Goal: Check status

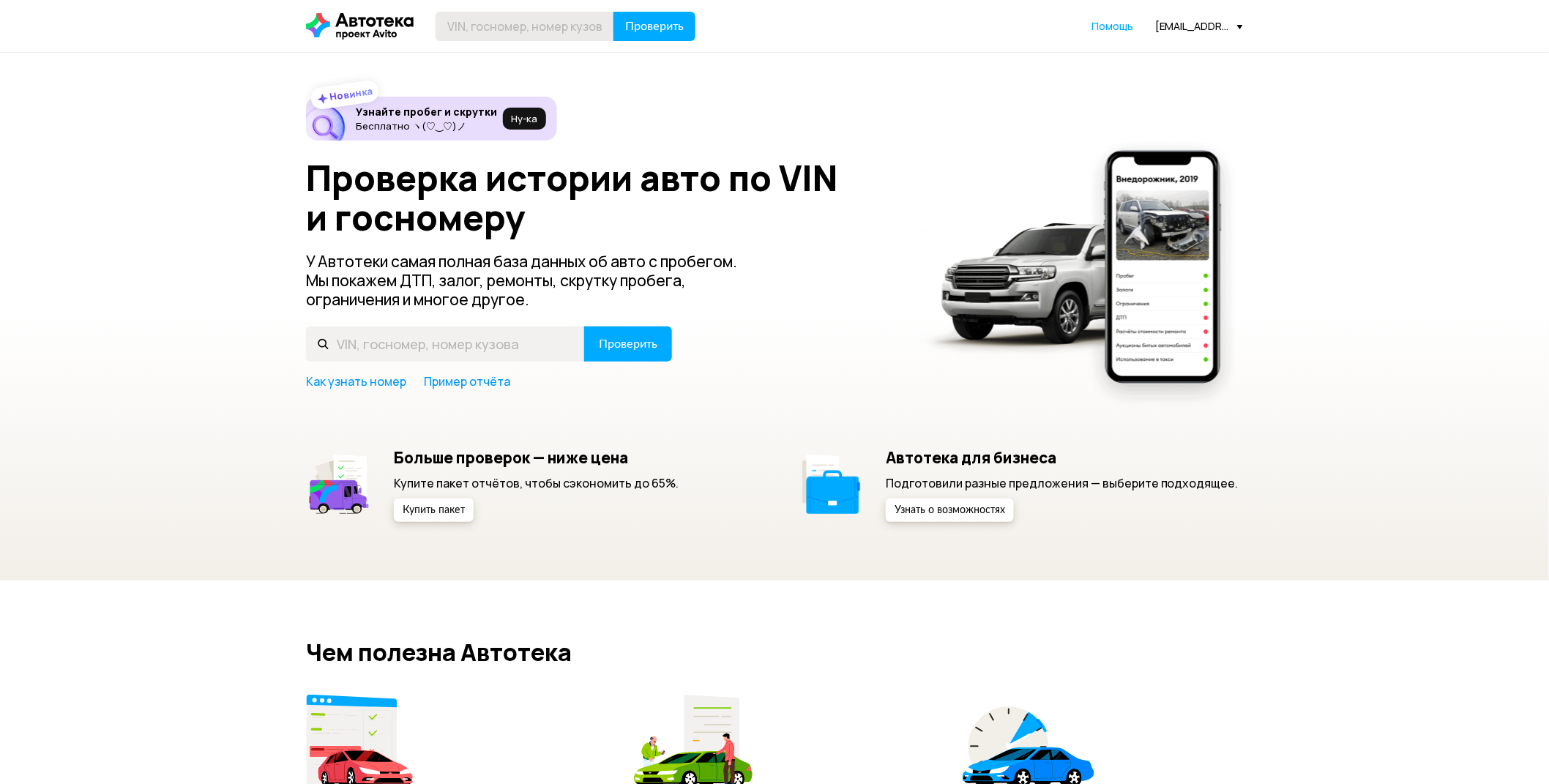
click at [450, 20] on input "text" at bounding box center [525, 26] width 178 height 29
click at [418, 68] on div "Новинка Узнайте пробег и скрутки Бесплатно ヽ(♡‿♡)ノ Ну‑ка Проверка истории авто …" at bounding box center [774, 316] width 1549 height 527
click at [450, 27] on input "text" at bounding box center [525, 26] width 178 height 29
paste input "[VEHICLE_IDENTIFICATION_NUMBER]"
type input "[VEHICLE_IDENTIFICATION_NUMBER]"
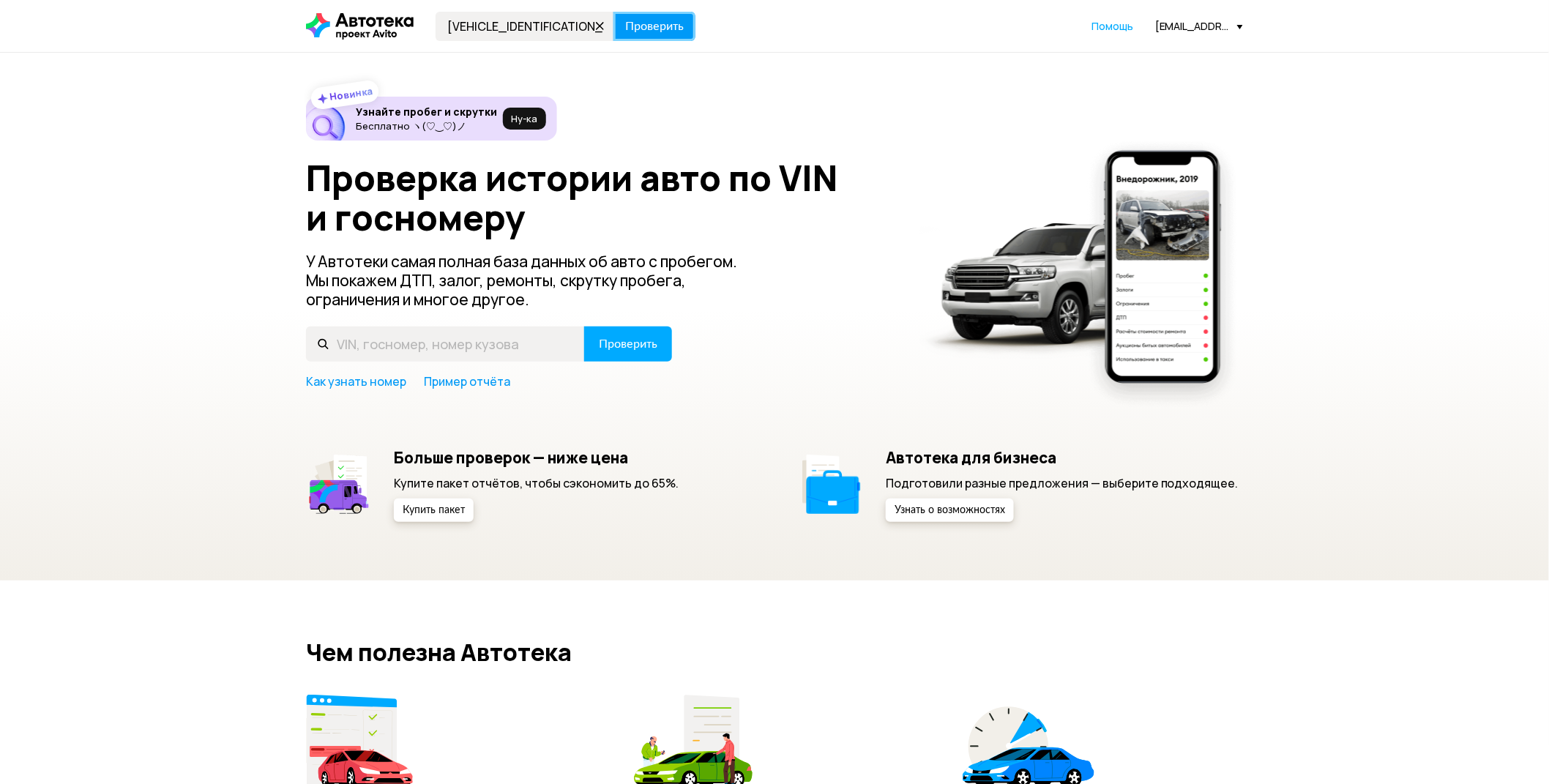
click at [653, 31] on span "Проверить" at bounding box center [654, 26] width 58 height 12
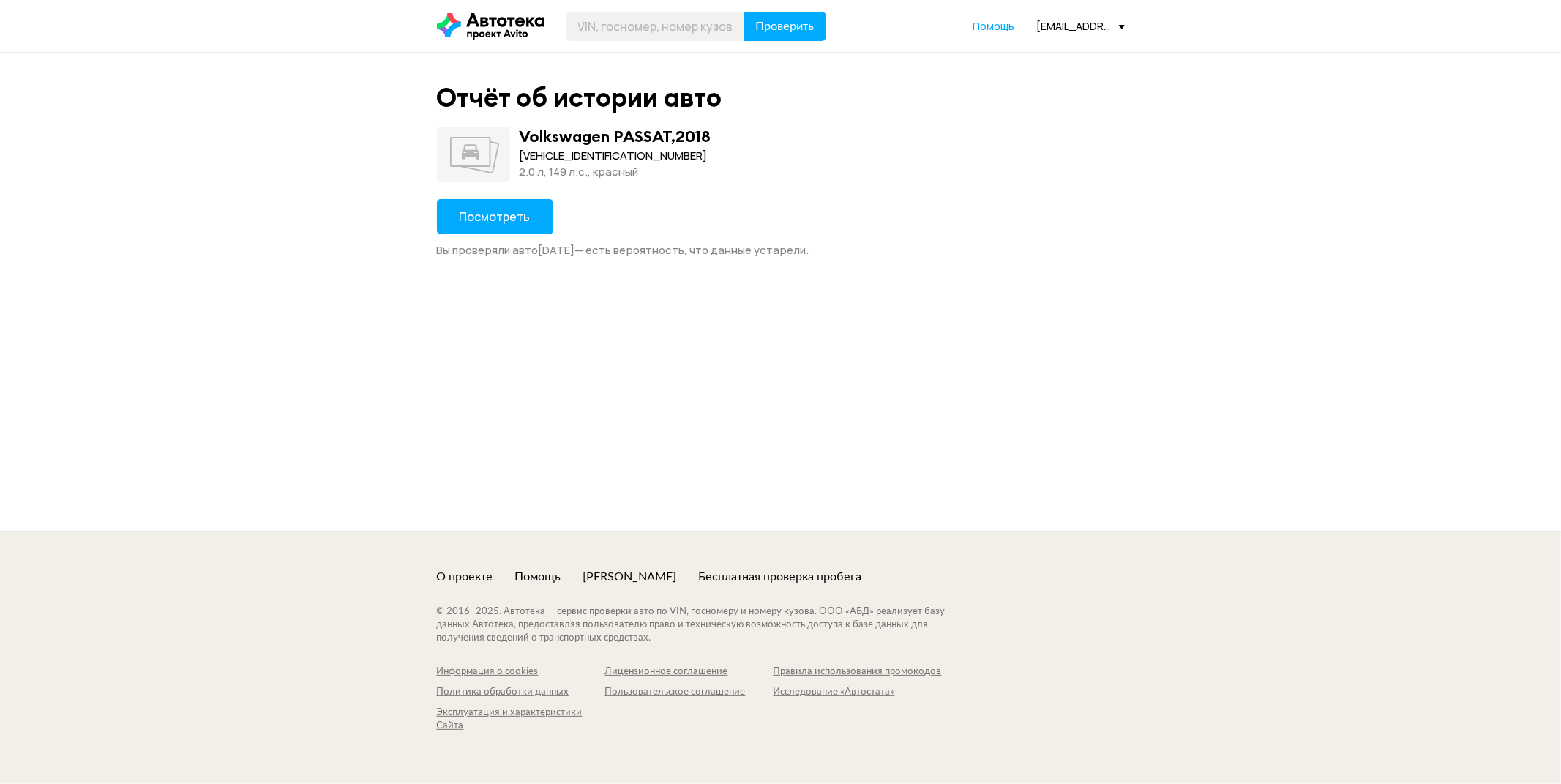
click at [495, 238] on div "Посмотреть Вы проверяли авто [DATE] — есть вероятность, что данные устарели." at bounding box center [780, 228] width 688 height 58
click at [495, 231] on button "Посмотреть" at bounding box center [494, 217] width 116 height 35
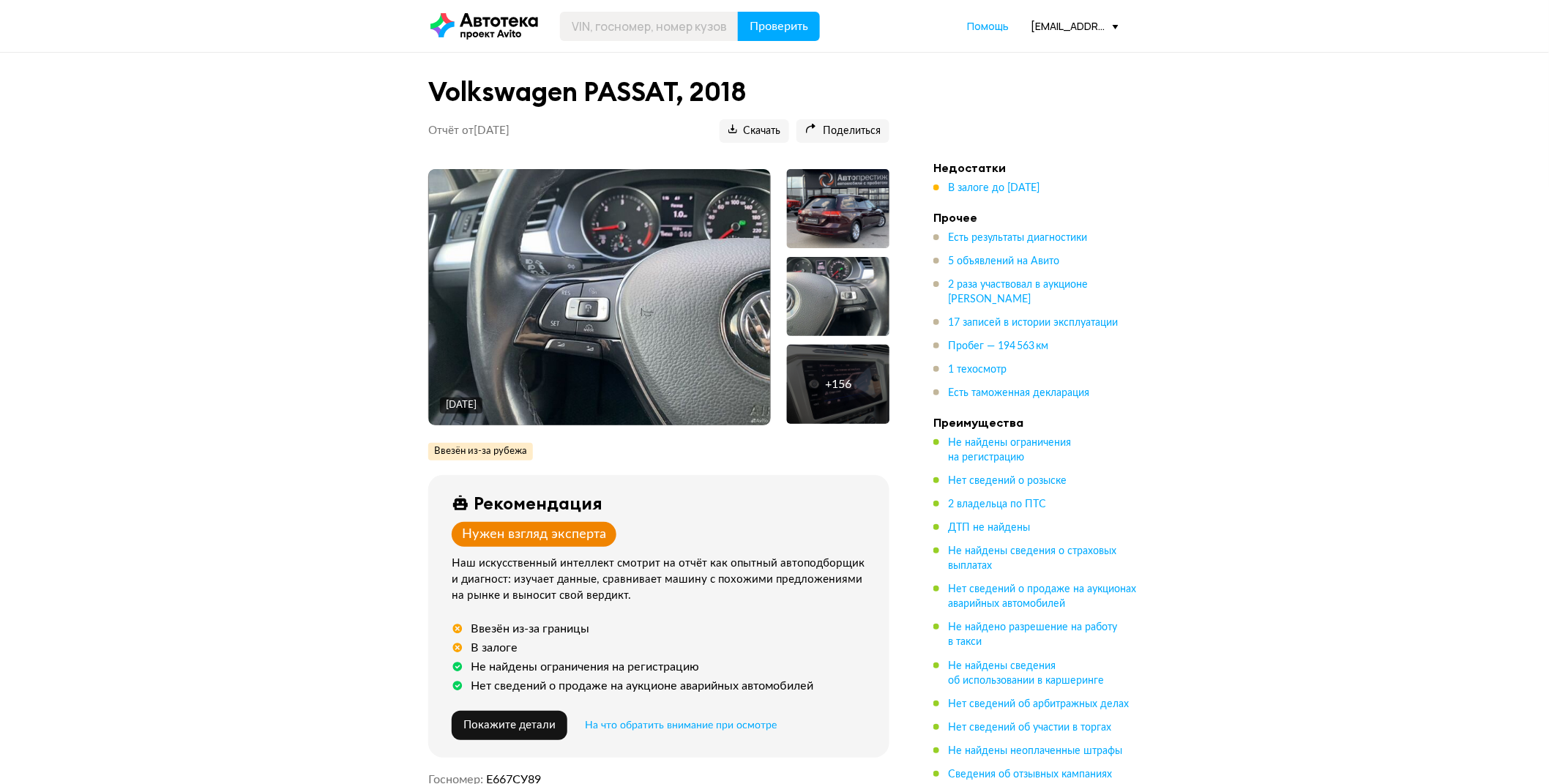
click at [584, 318] on img at bounding box center [599, 297] width 342 height 256
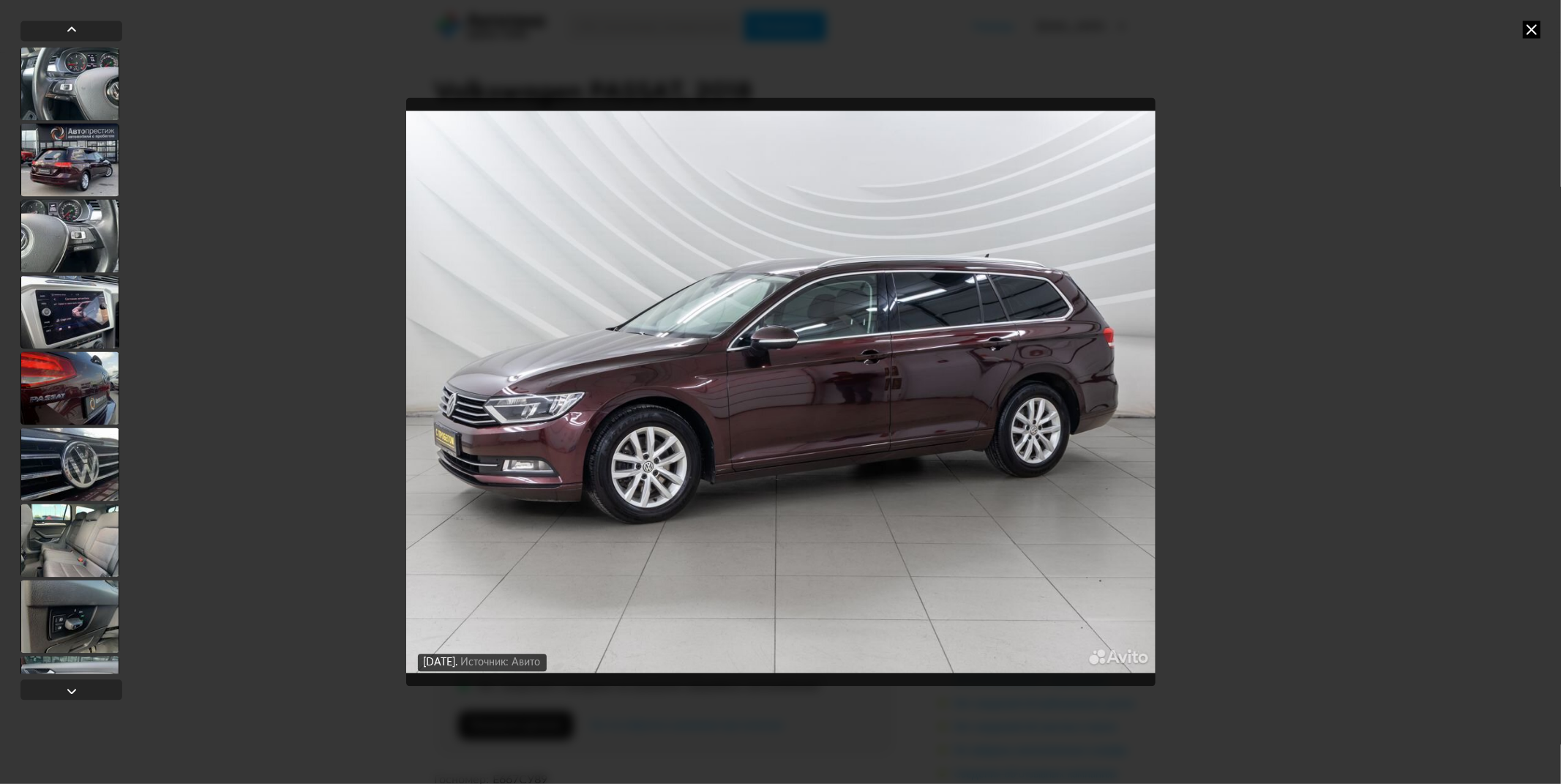
click at [1527, 32] on icon at bounding box center [1532, 28] width 17 height 17
